Goal: Transaction & Acquisition: Purchase product/service

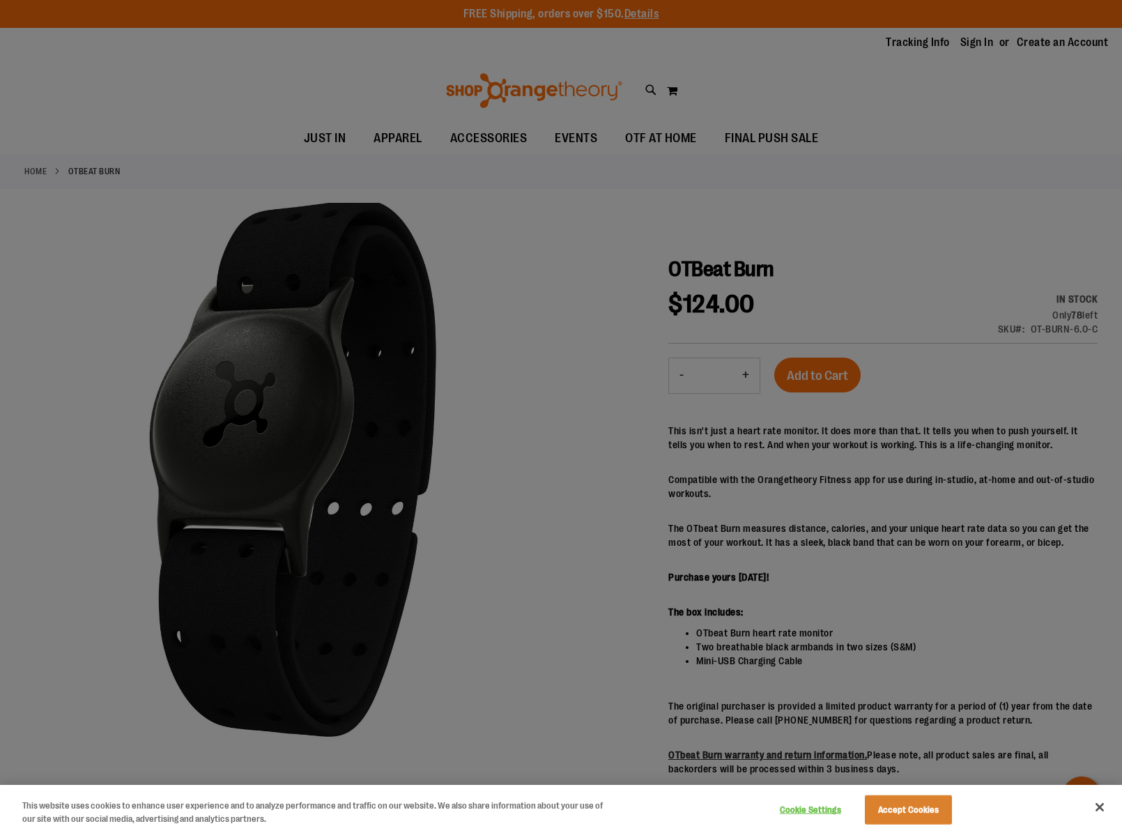
click at [515, 474] on div at bounding box center [561, 416] width 1122 height 833
click at [1102, 804] on button "Close" at bounding box center [1099, 807] width 31 height 31
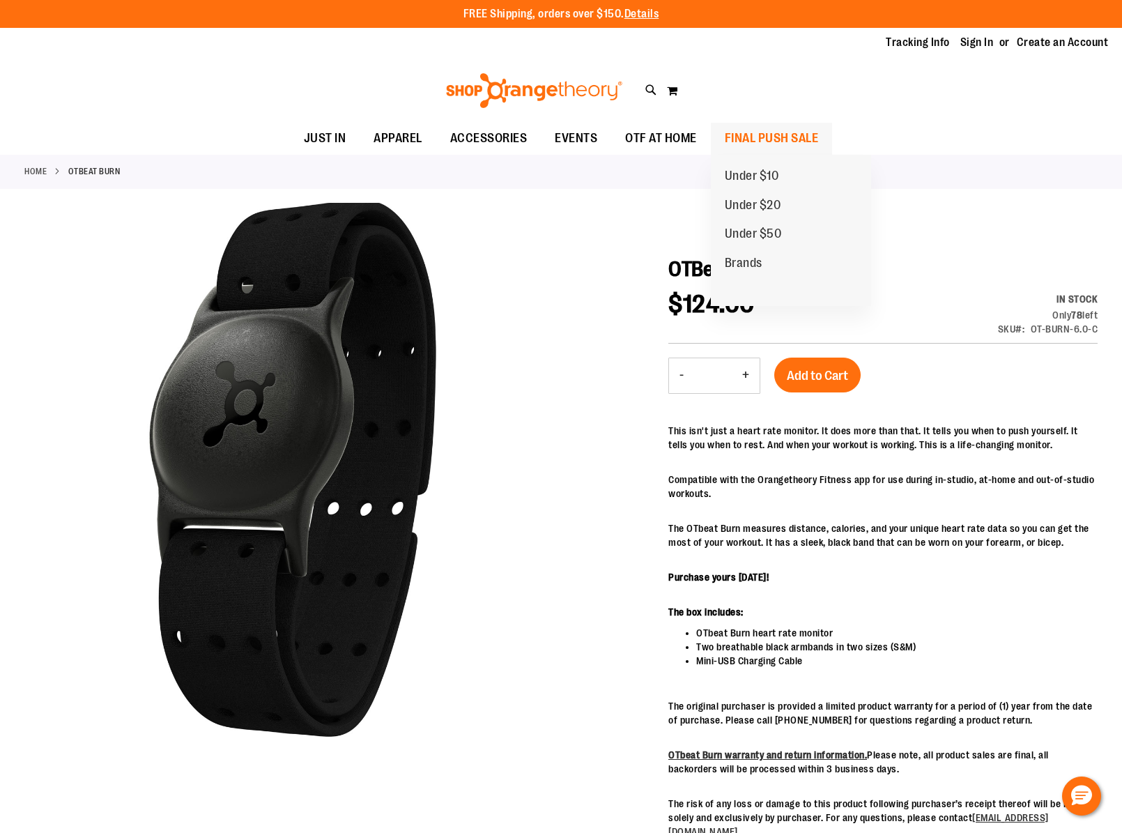
click at [815, 137] on span "FINAL PUSH SALE" at bounding box center [772, 138] width 94 height 31
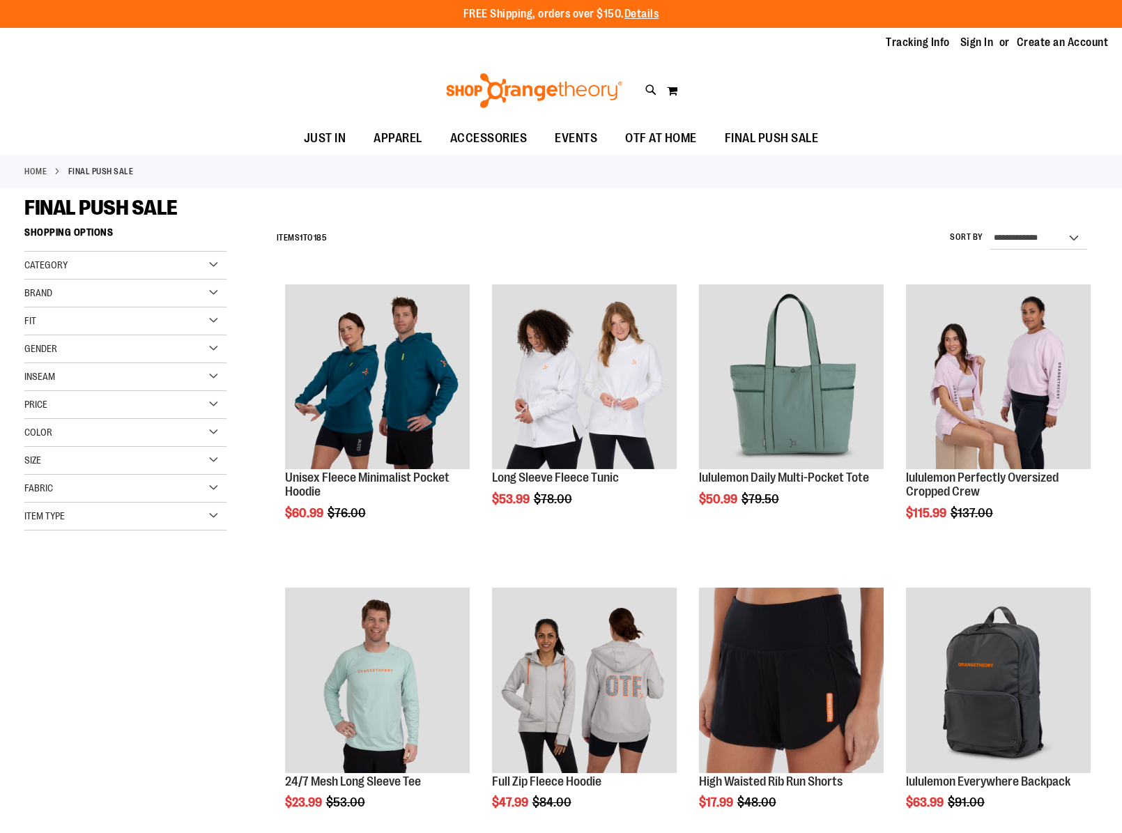
scroll to position [9, 0]
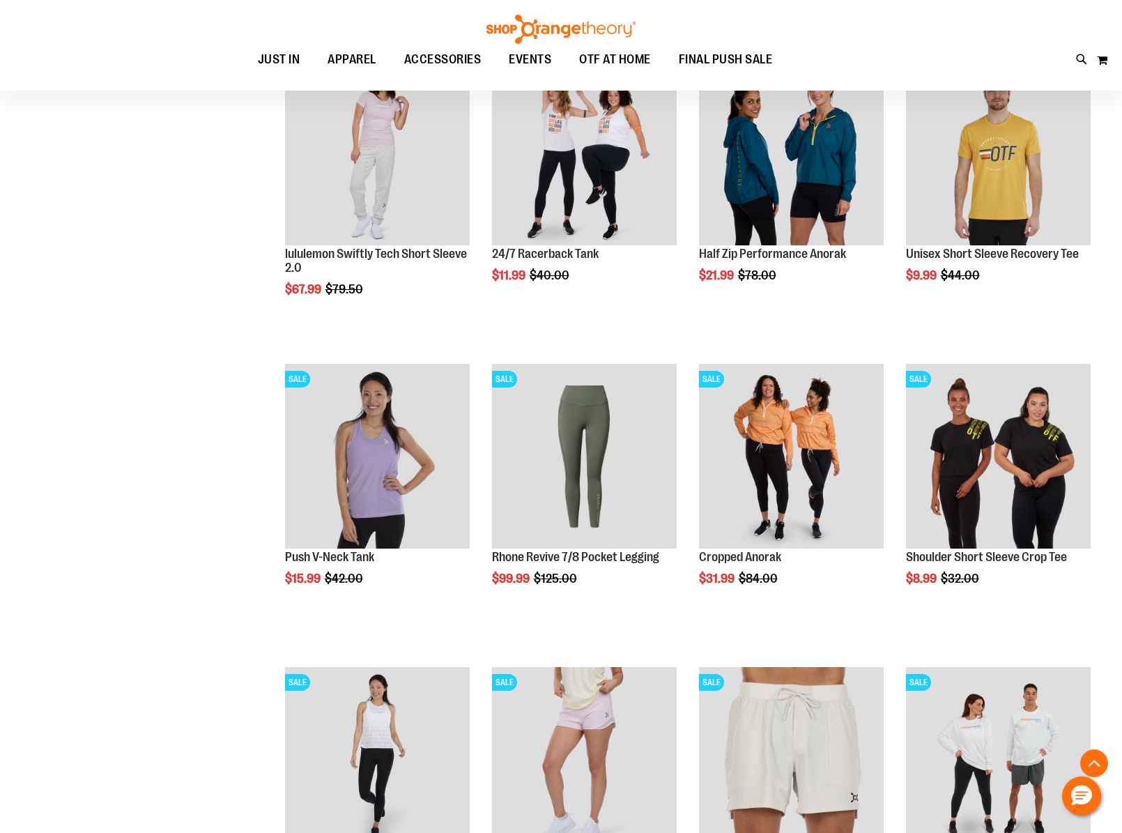
scroll to position [716, 0]
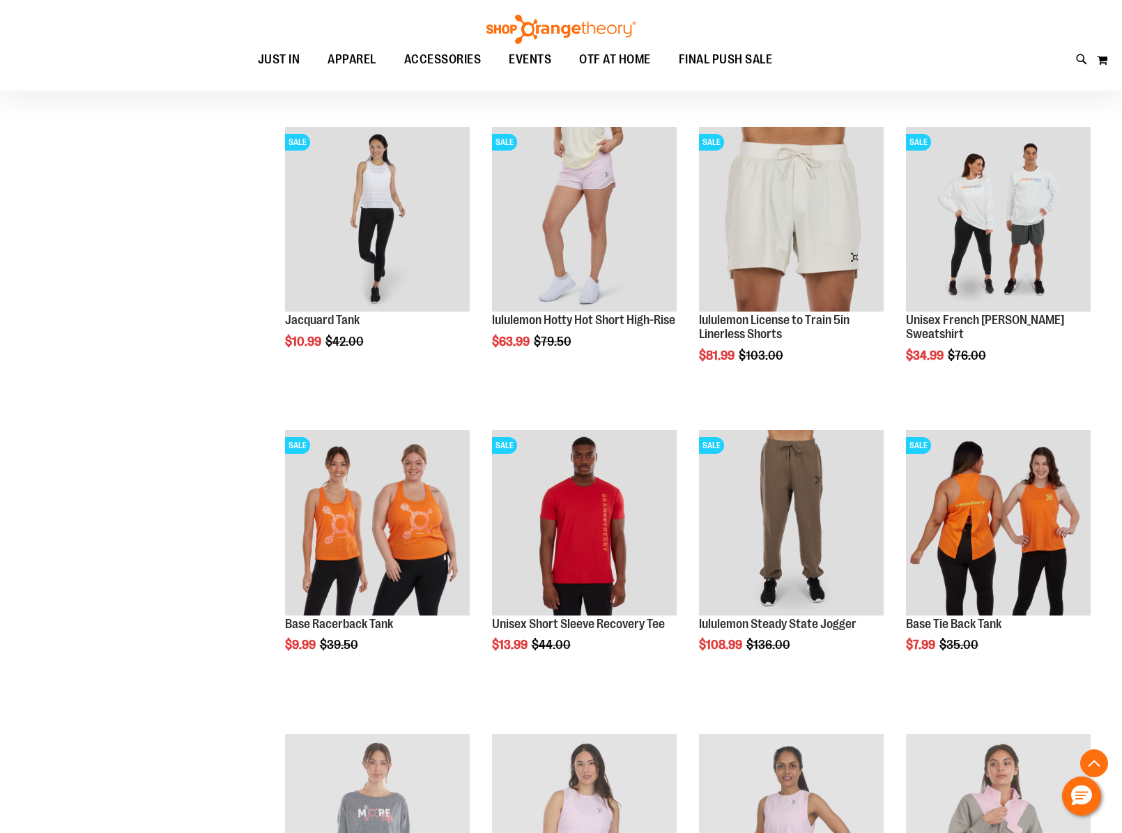
scroll to position [1193, 0]
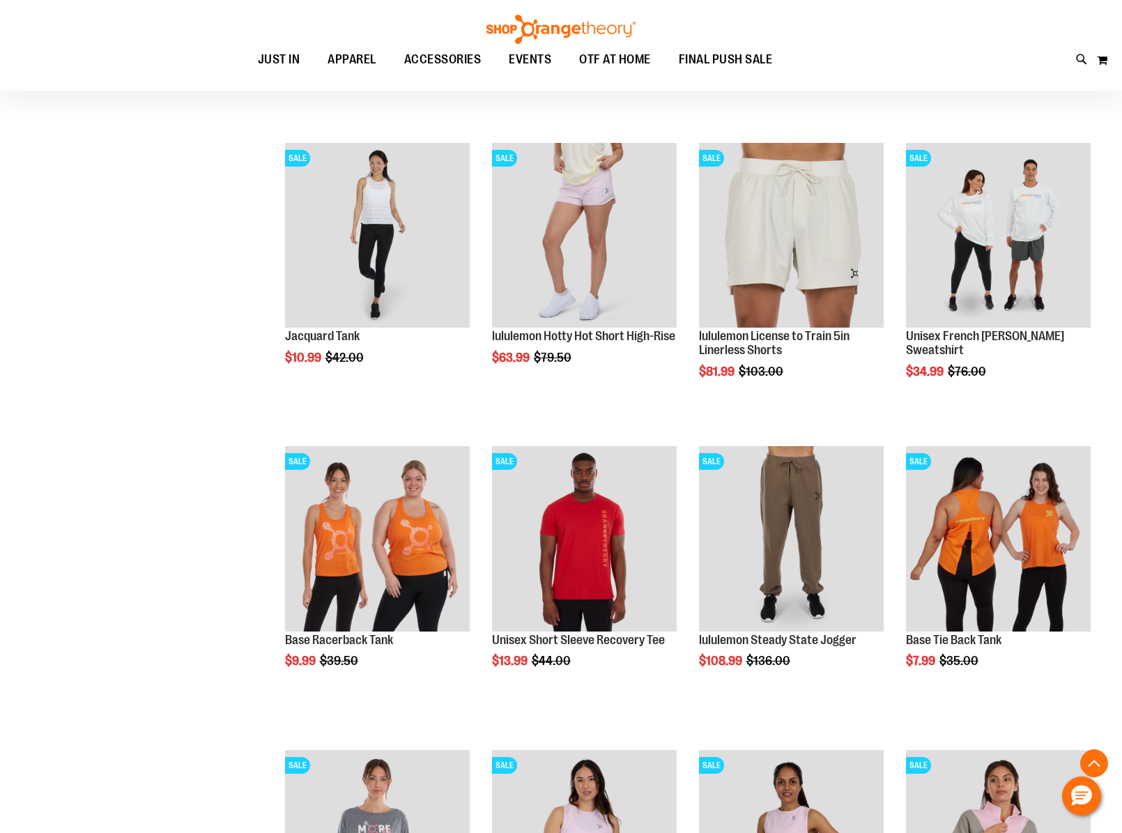
scroll to position [1205, 0]
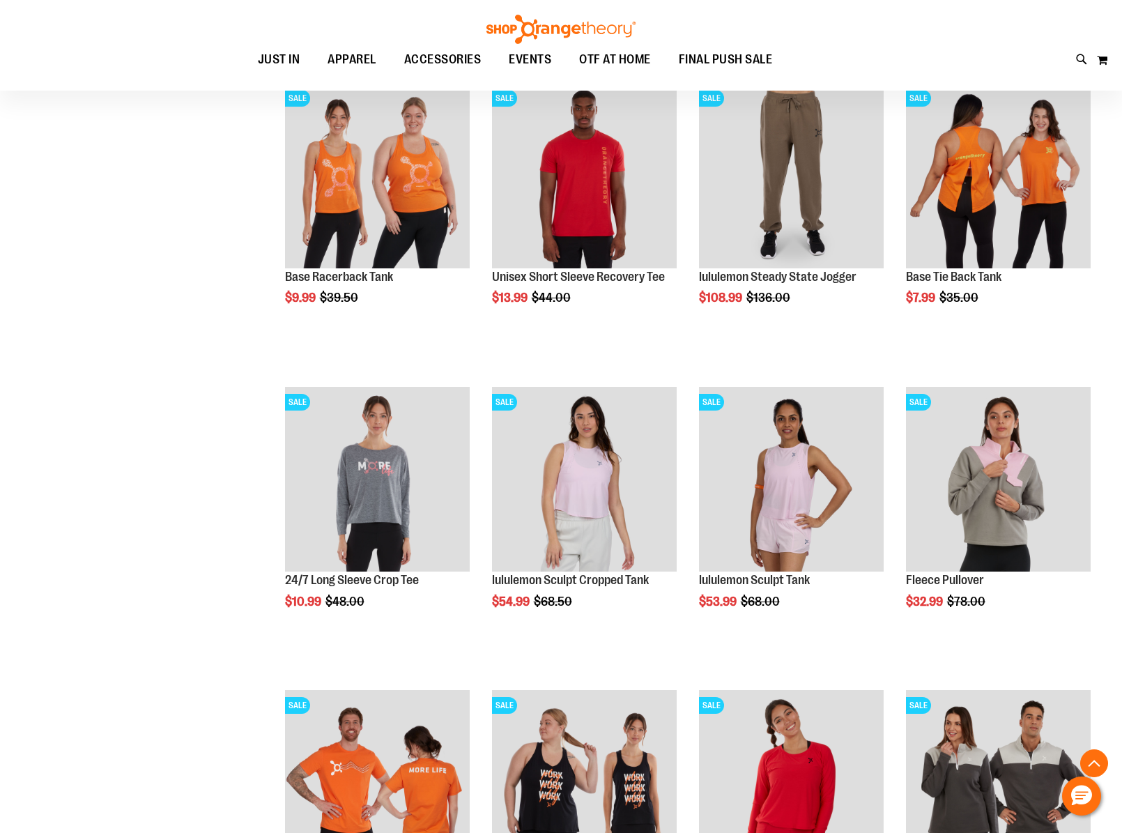
scroll to position [1450, 0]
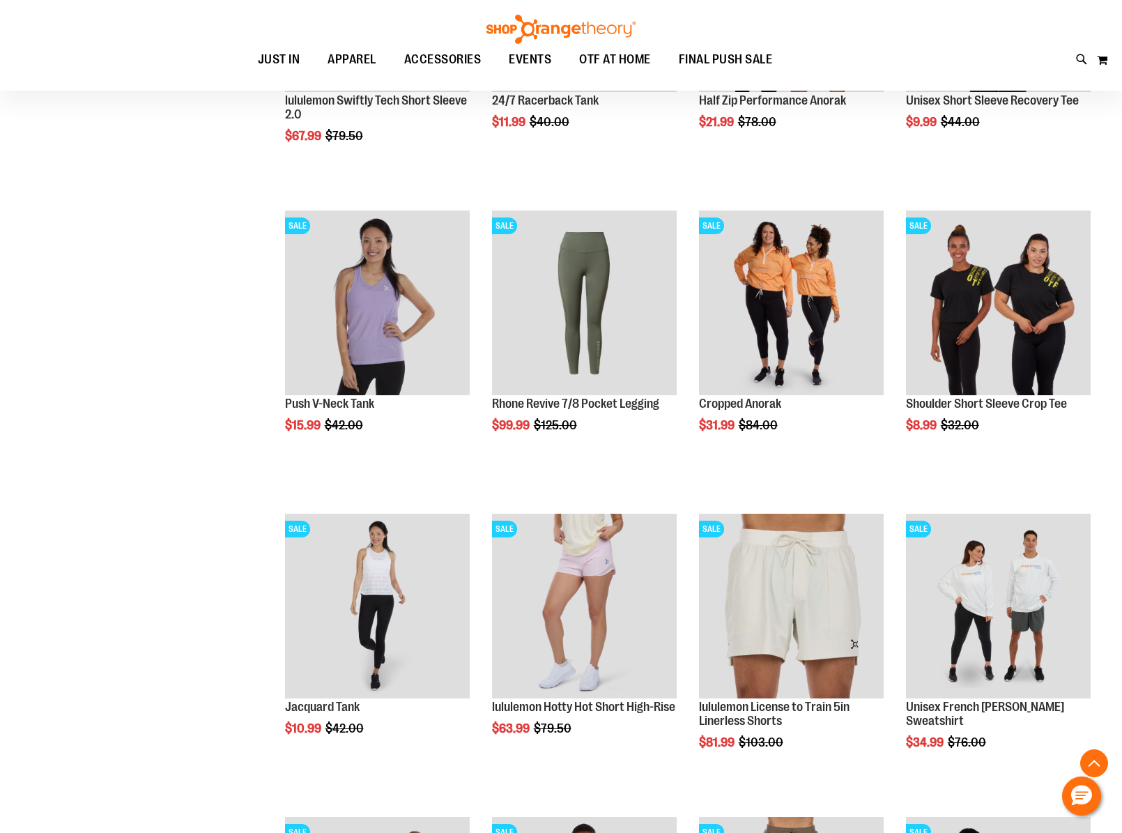
scroll to position [452, 0]
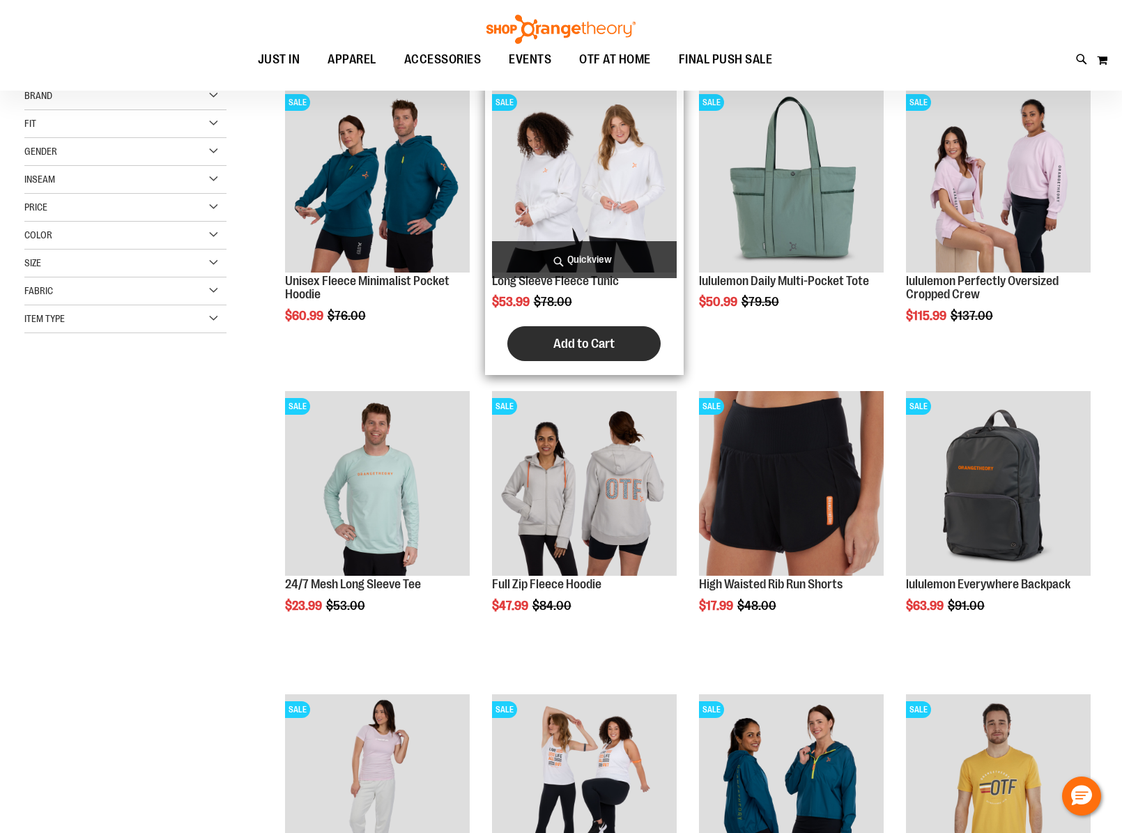
scroll to position [61, 0]
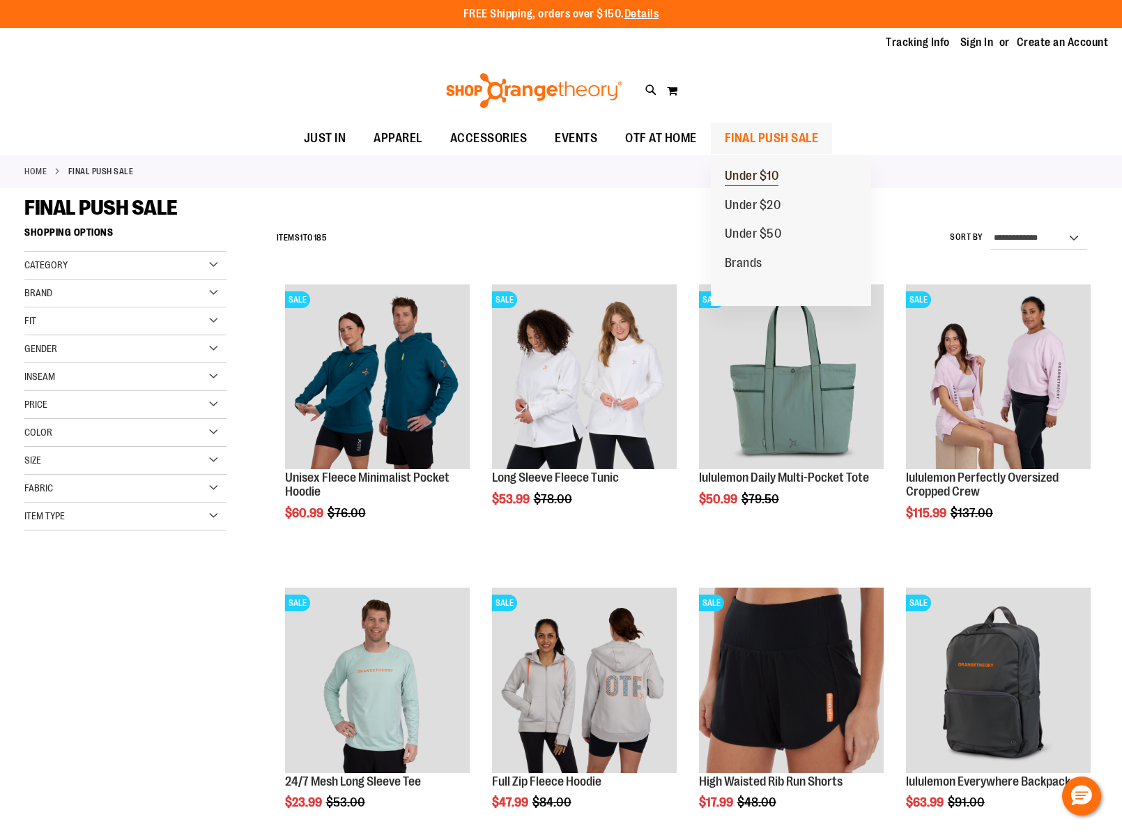
click at [754, 171] on span "Under $10" at bounding box center [752, 177] width 54 height 17
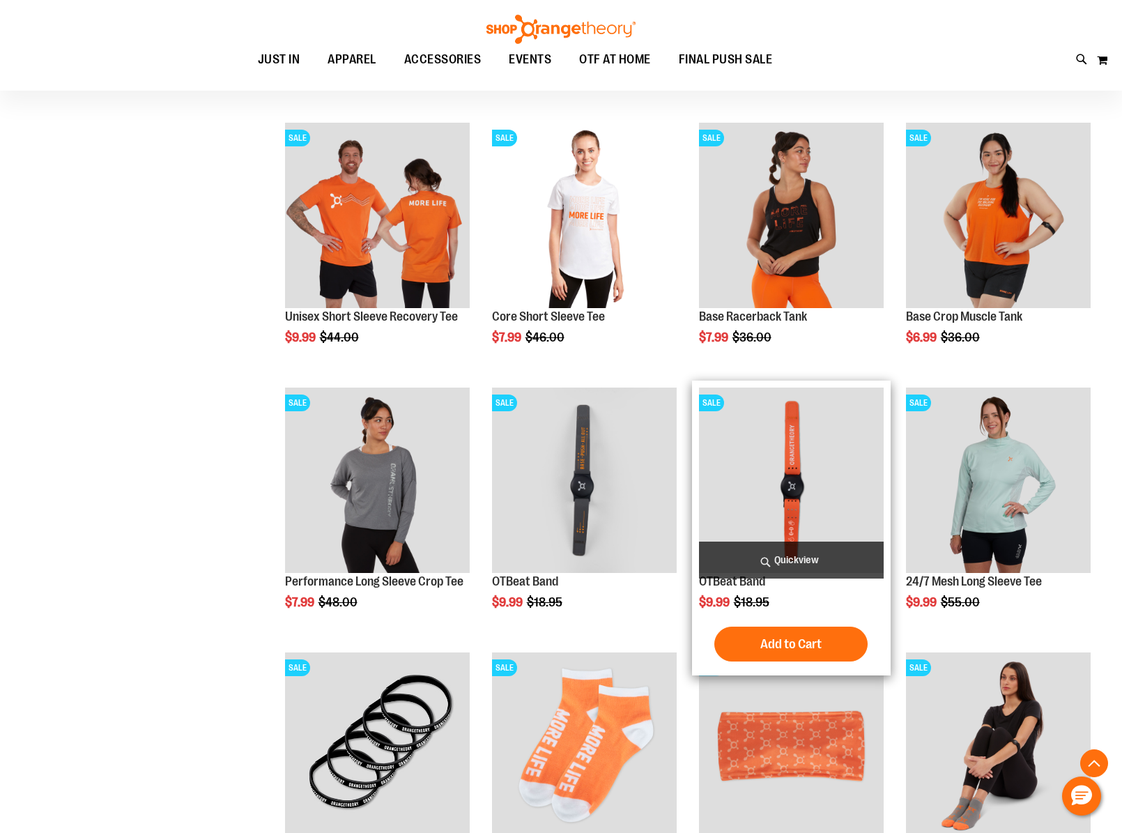
scroll to position [423, 0]
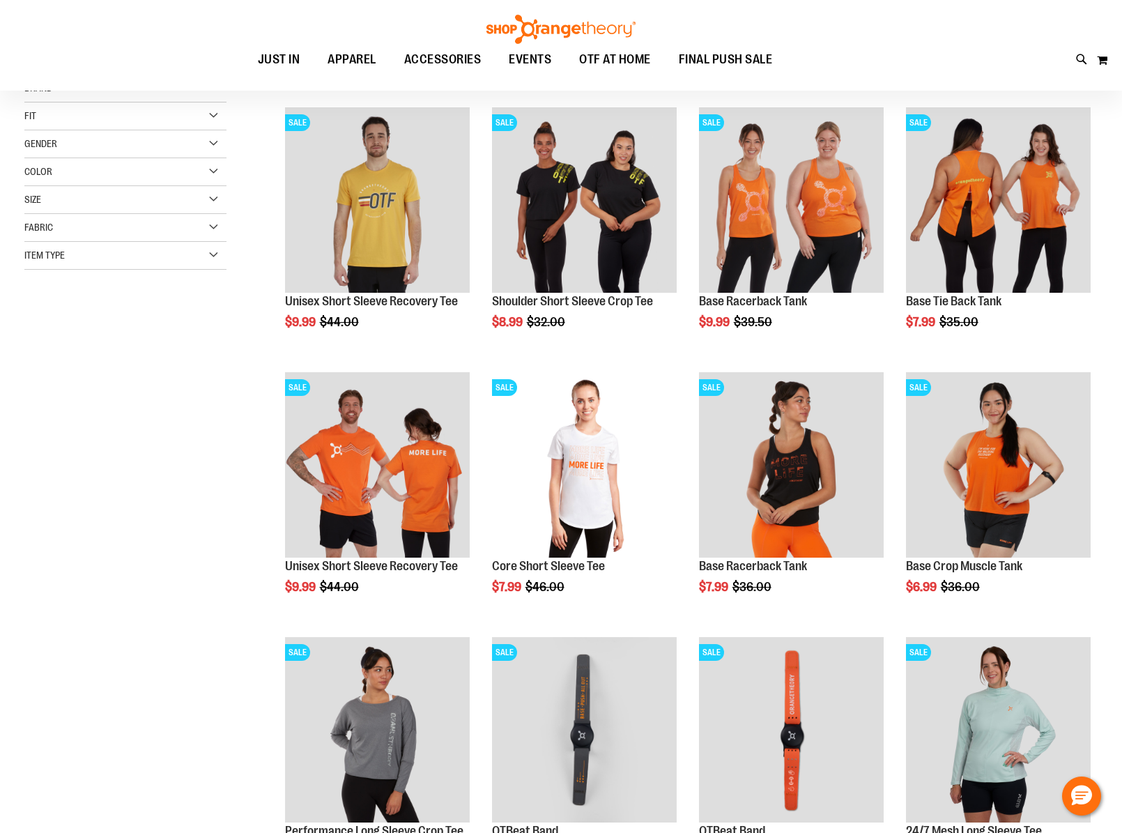
scroll to position [176, 0]
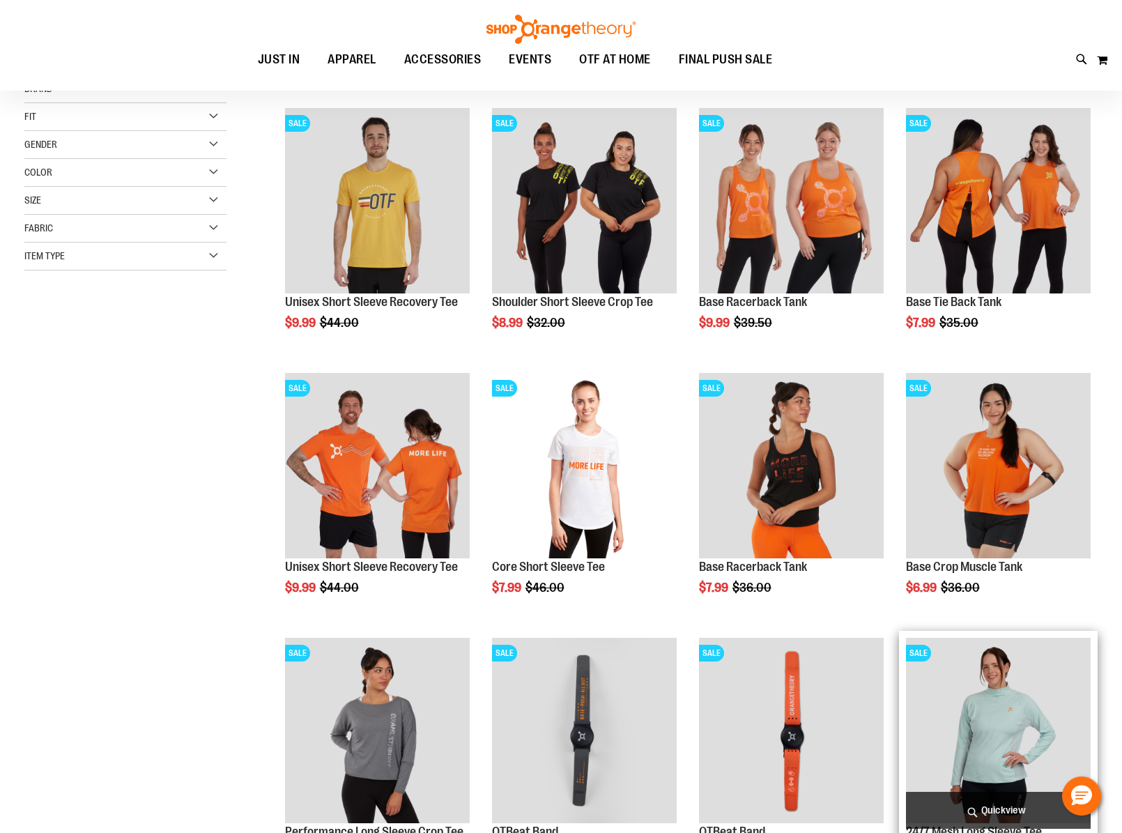
click at [980, 679] on img "product" at bounding box center [998, 730] width 185 height 185
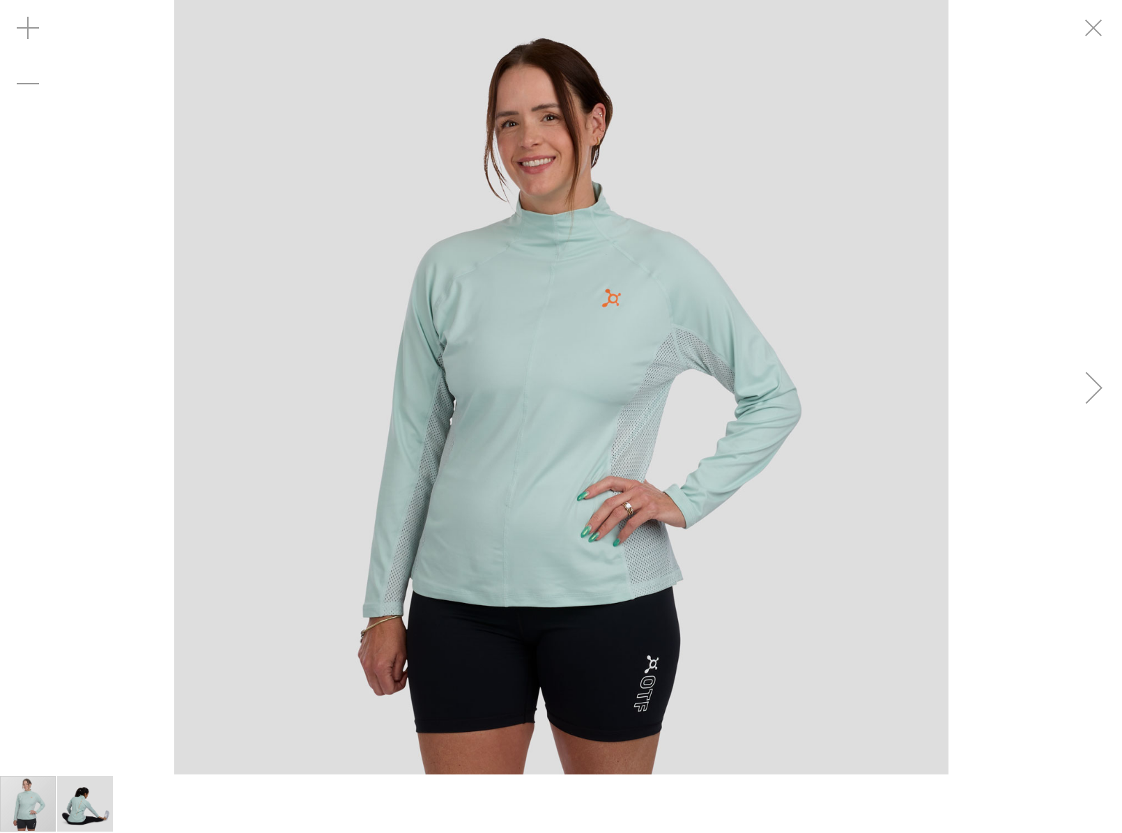
click at [1076, 386] on div "Next" at bounding box center [1094, 388] width 56 height 56
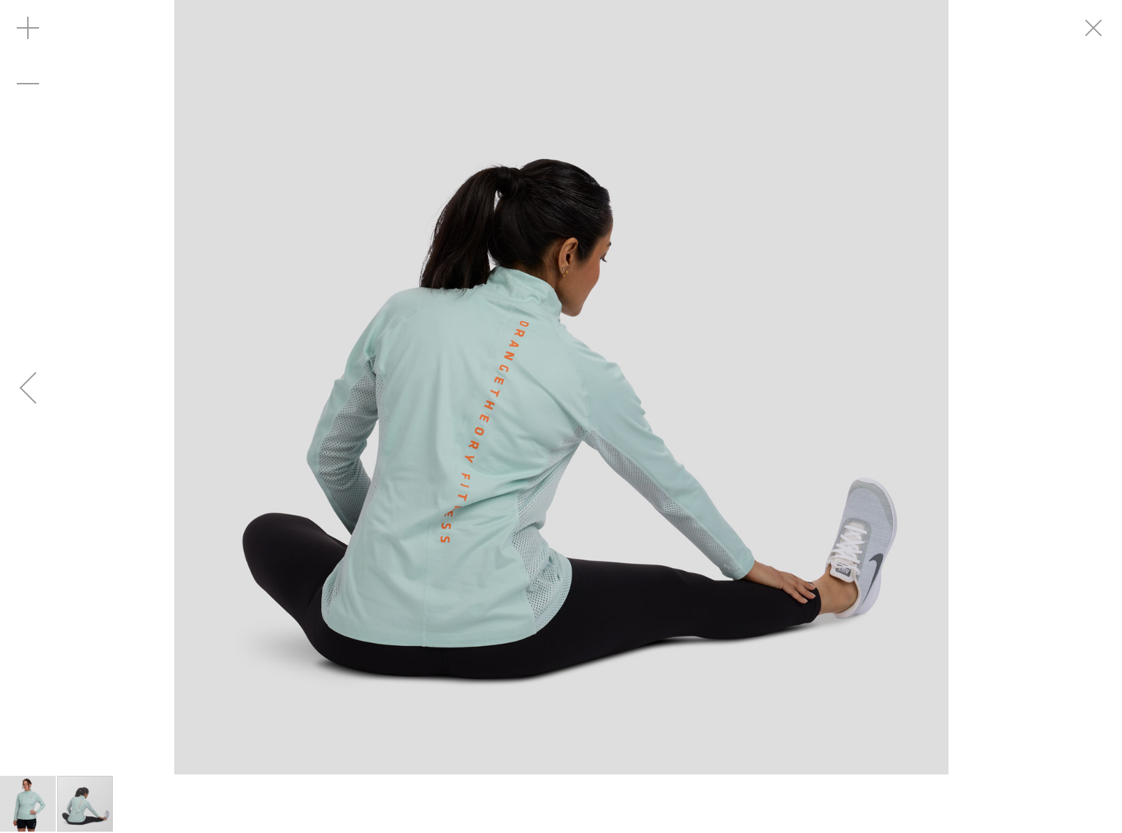
click at [1076, 386] on div "carousel" at bounding box center [561, 387] width 1122 height 774
click at [63, 376] on div "carousel" at bounding box center [561, 387] width 1122 height 774
click at [45, 381] on div "Previous" at bounding box center [28, 388] width 56 height 56
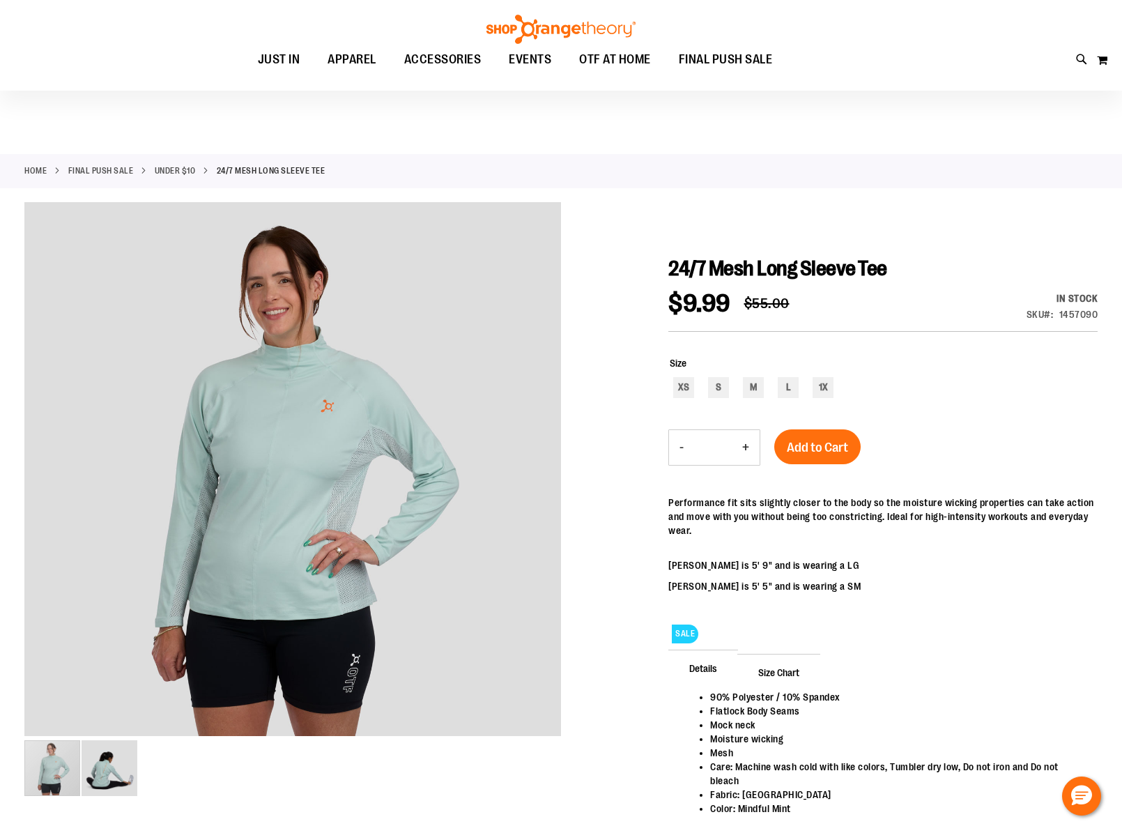
scroll to position [109, 0]
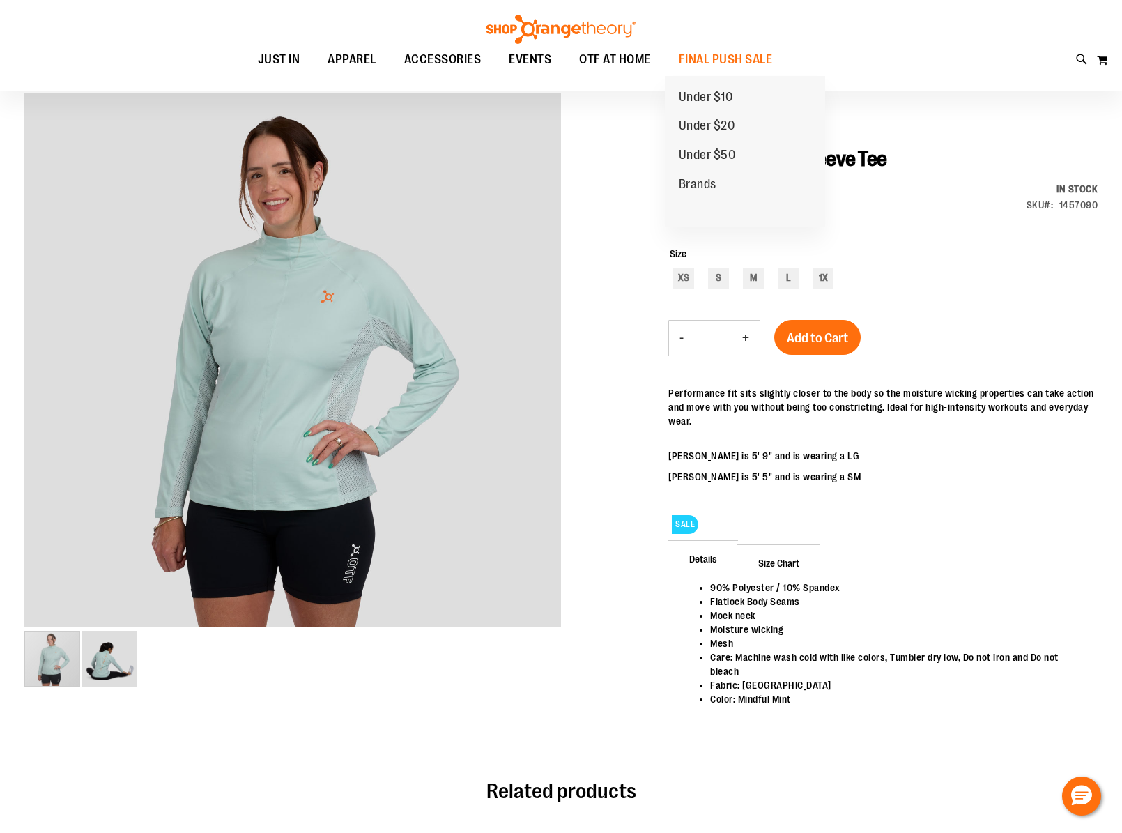
click at [713, 121] on span "Under $20" at bounding box center [707, 126] width 56 height 17
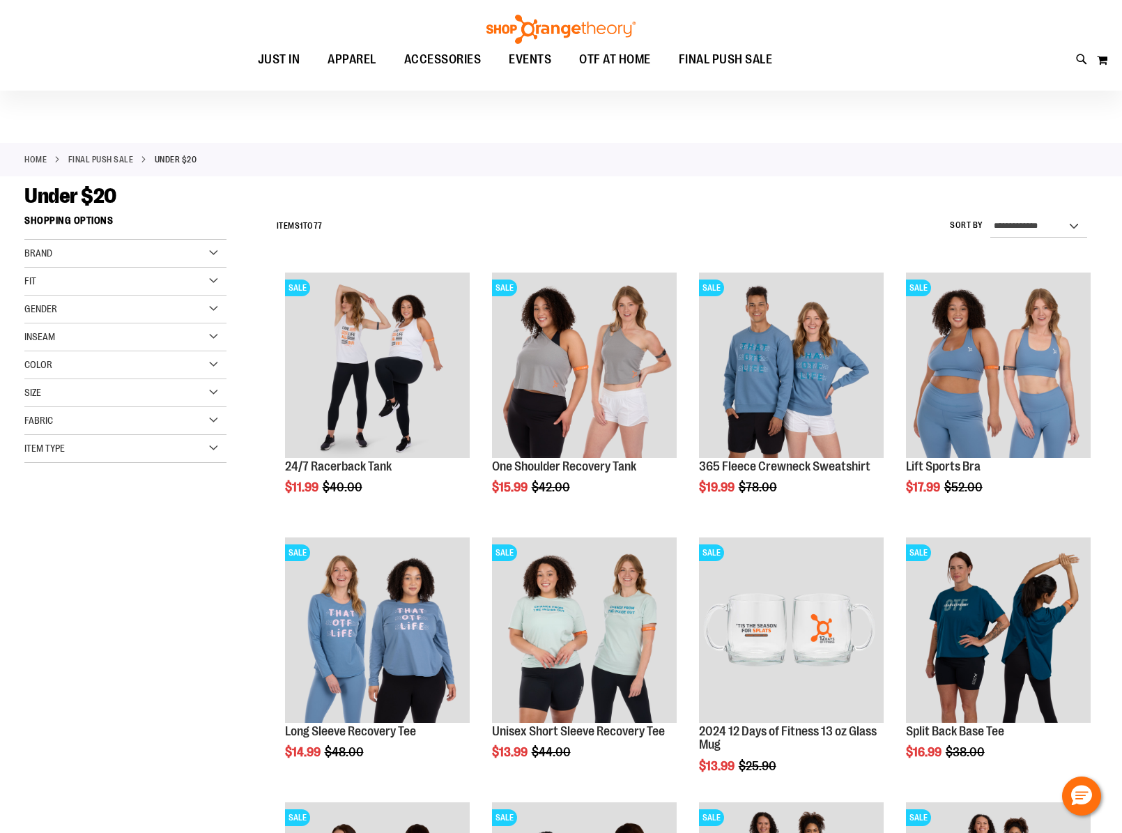
scroll to position [13, 0]
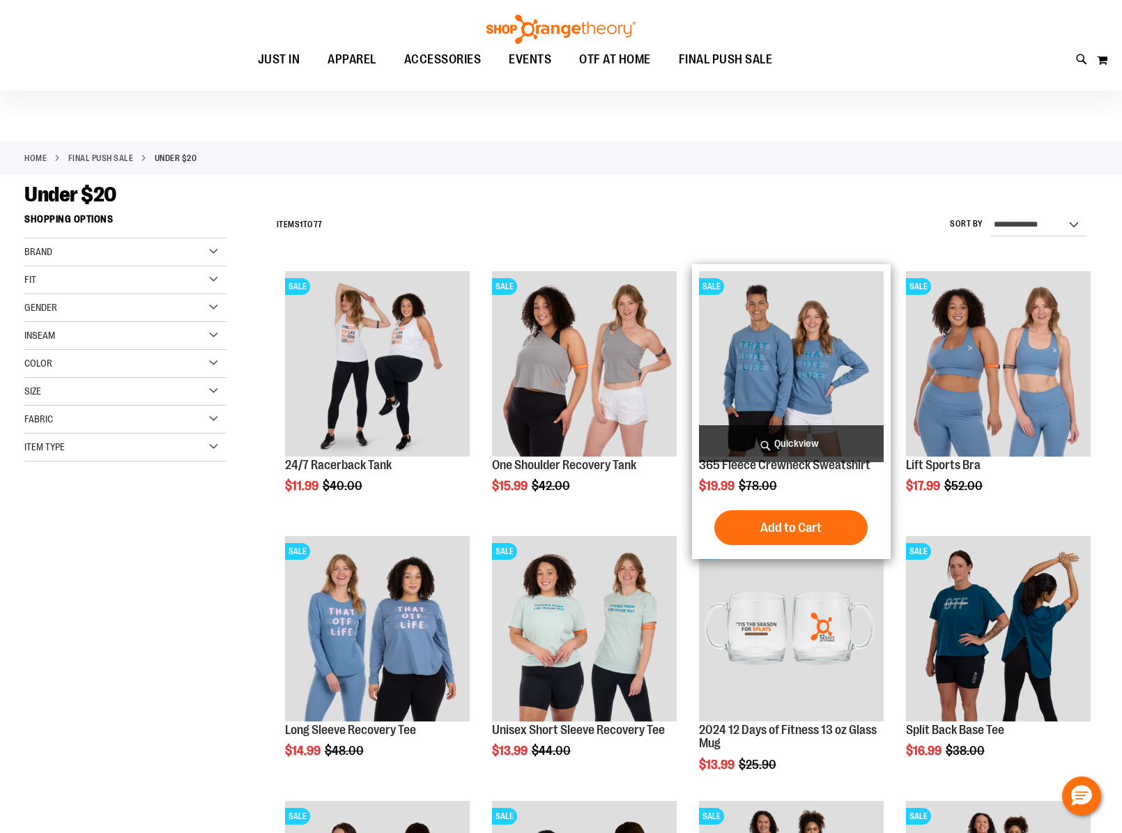
click at [762, 342] on img "product" at bounding box center [791, 363] width 185 height 185
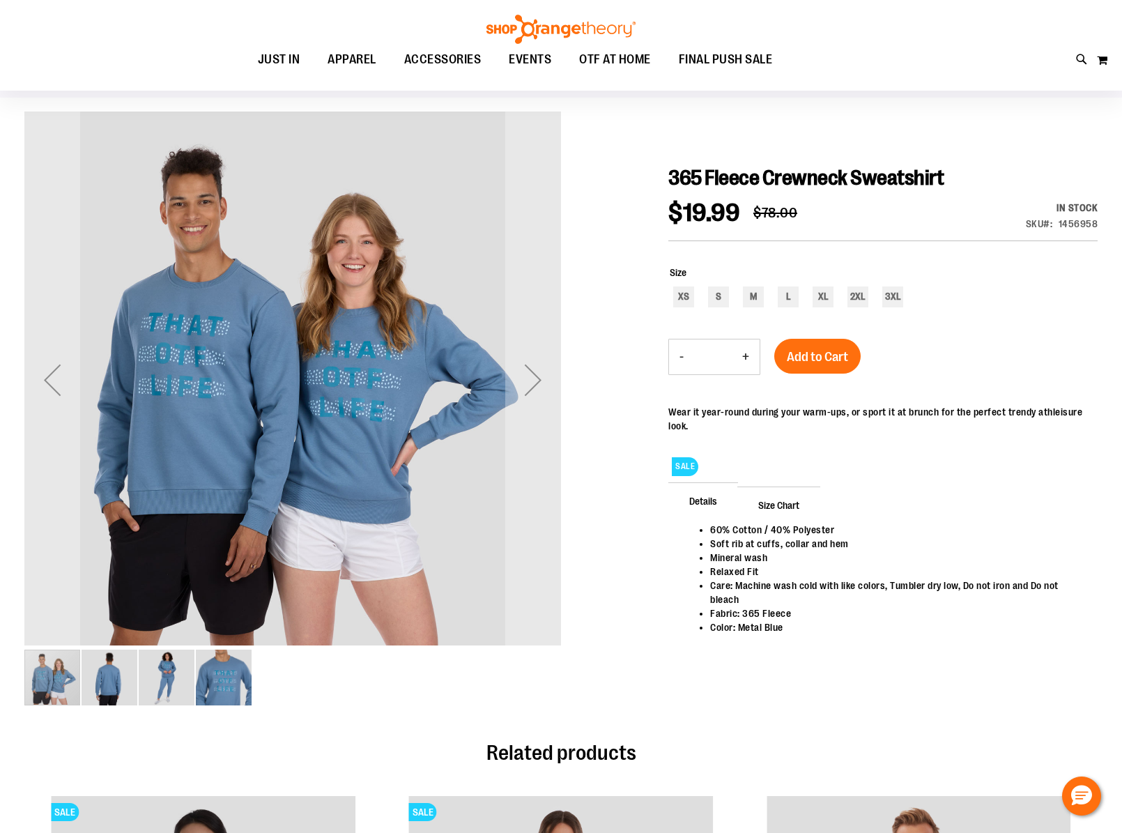
scroll to position [13, 0]
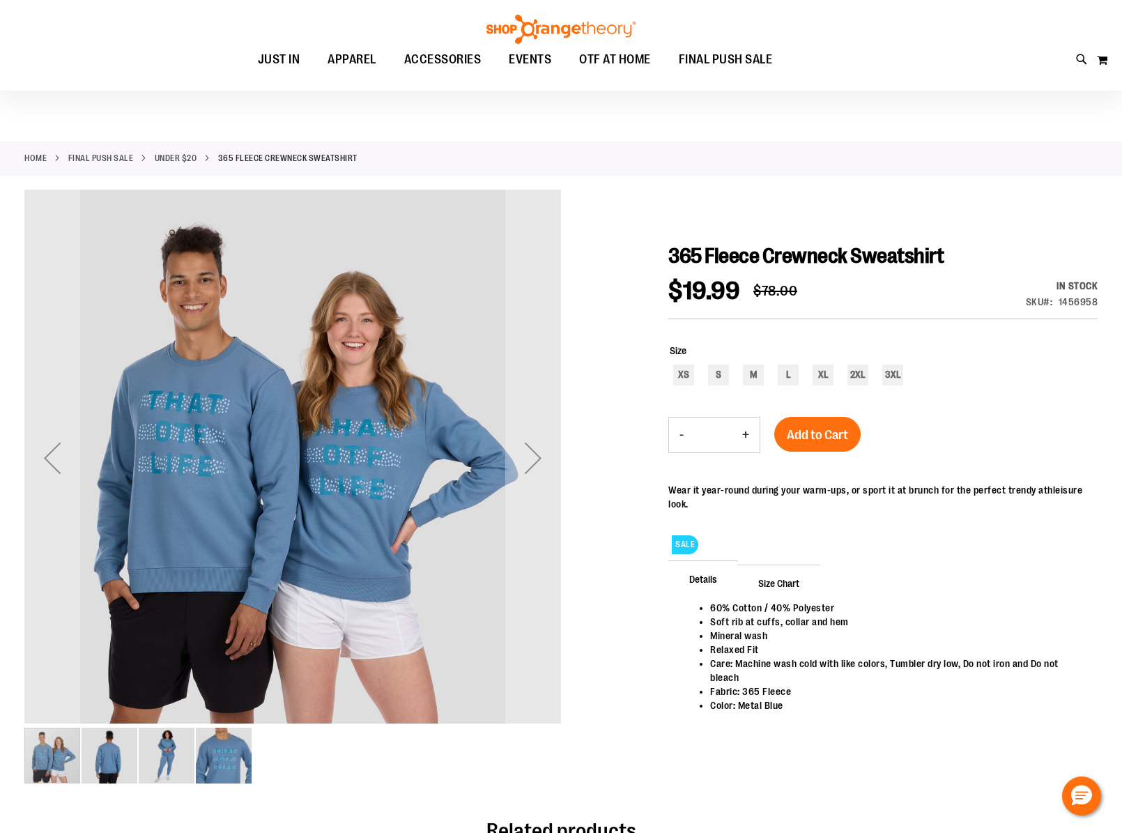
click at [112, 765] on img "image 2 of 4" at bounding box center [110, 755] width 56 height 56
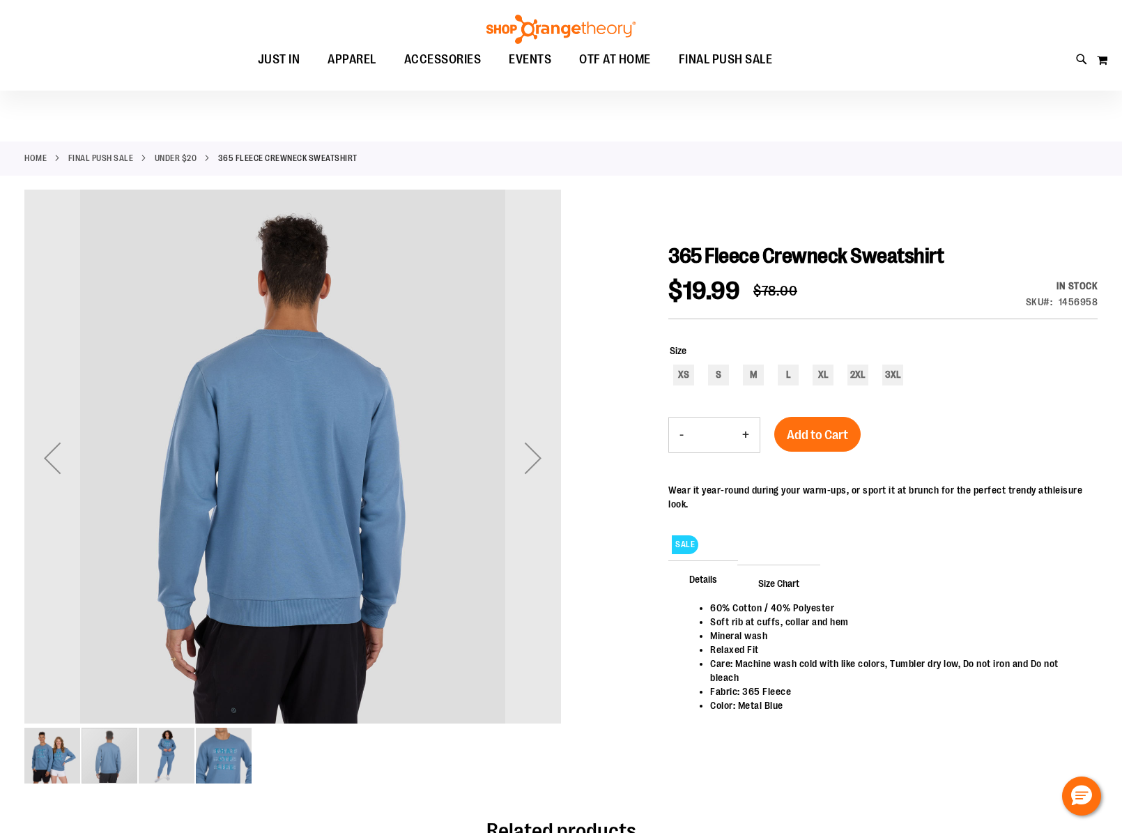
click at [164, 759] on img "image 3 of 4" at bounding box center [167, 755] width 56 height 56
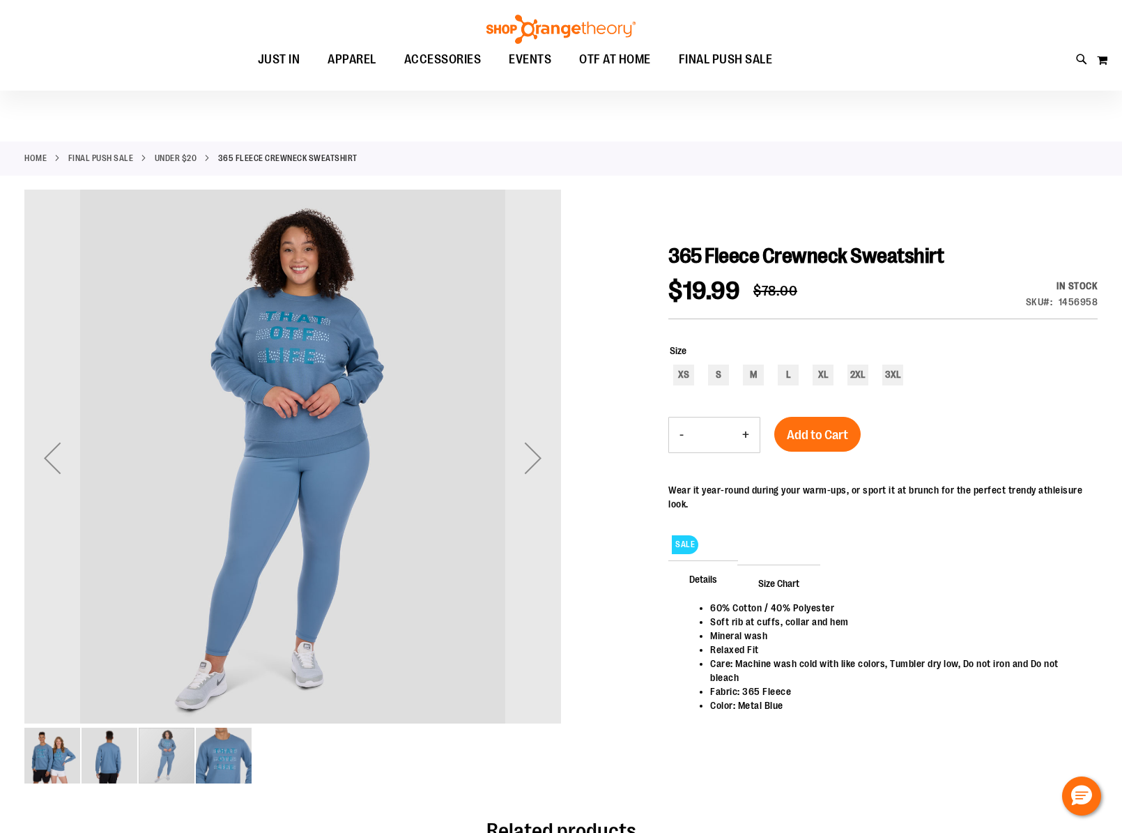
click at [213, 762] on img "image 4 of 4" at bounding box center [224, 755] width 56 height 56
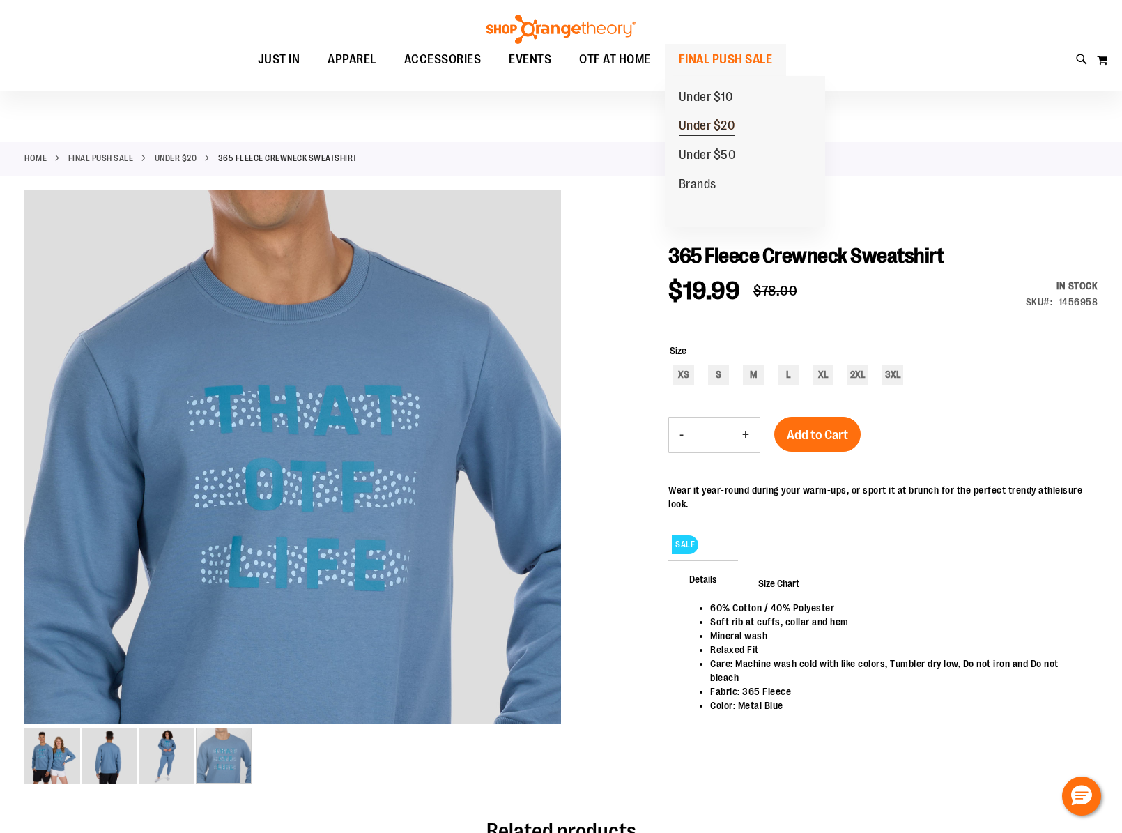
click at [702, 128] on span "Under $20" at bounding box center [707, 126] width 56 height 17
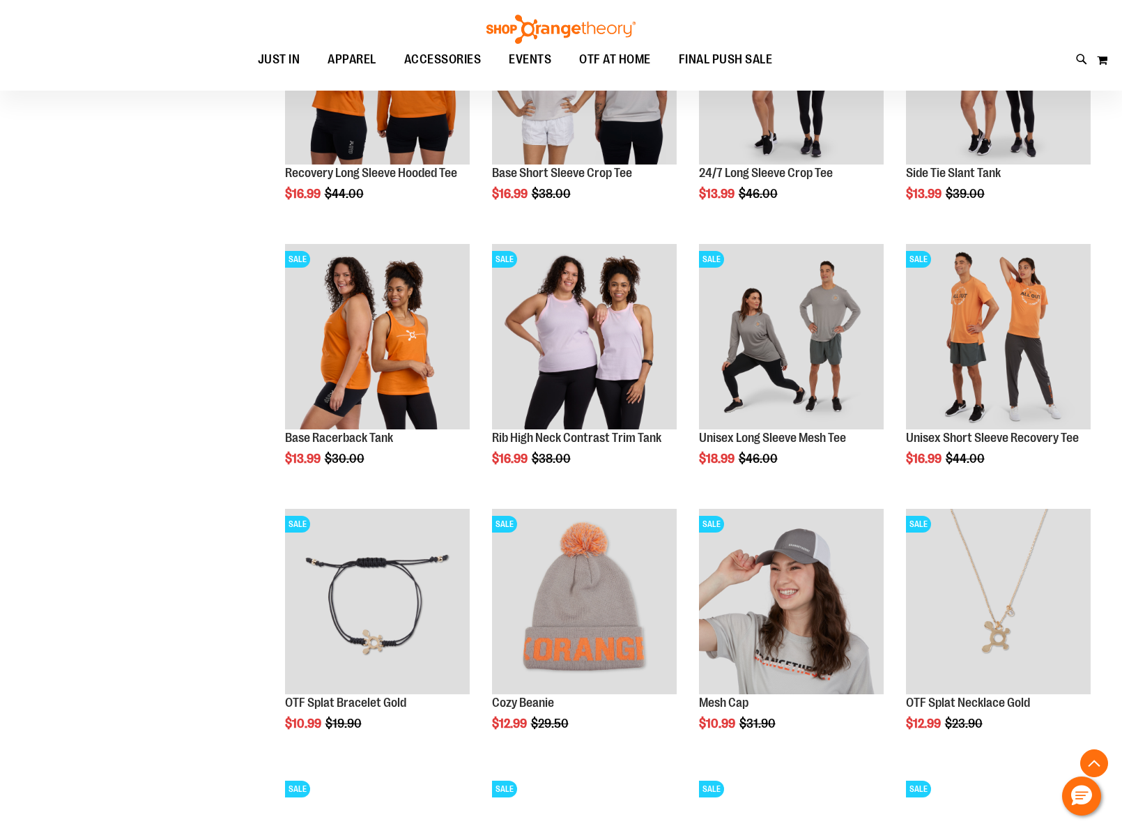
scroll to position [902, 0]
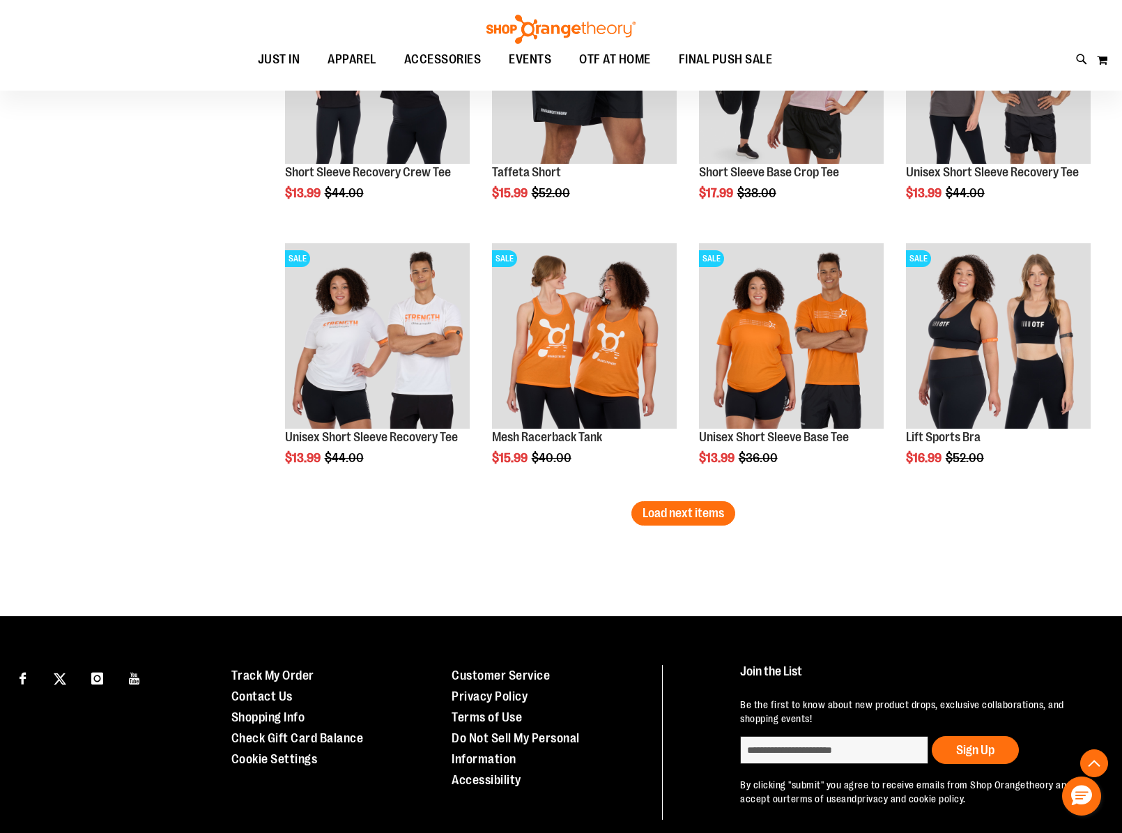
scroll to position [2216, 0]
